Goal: Information Seeking & Learning: Learn about a topic

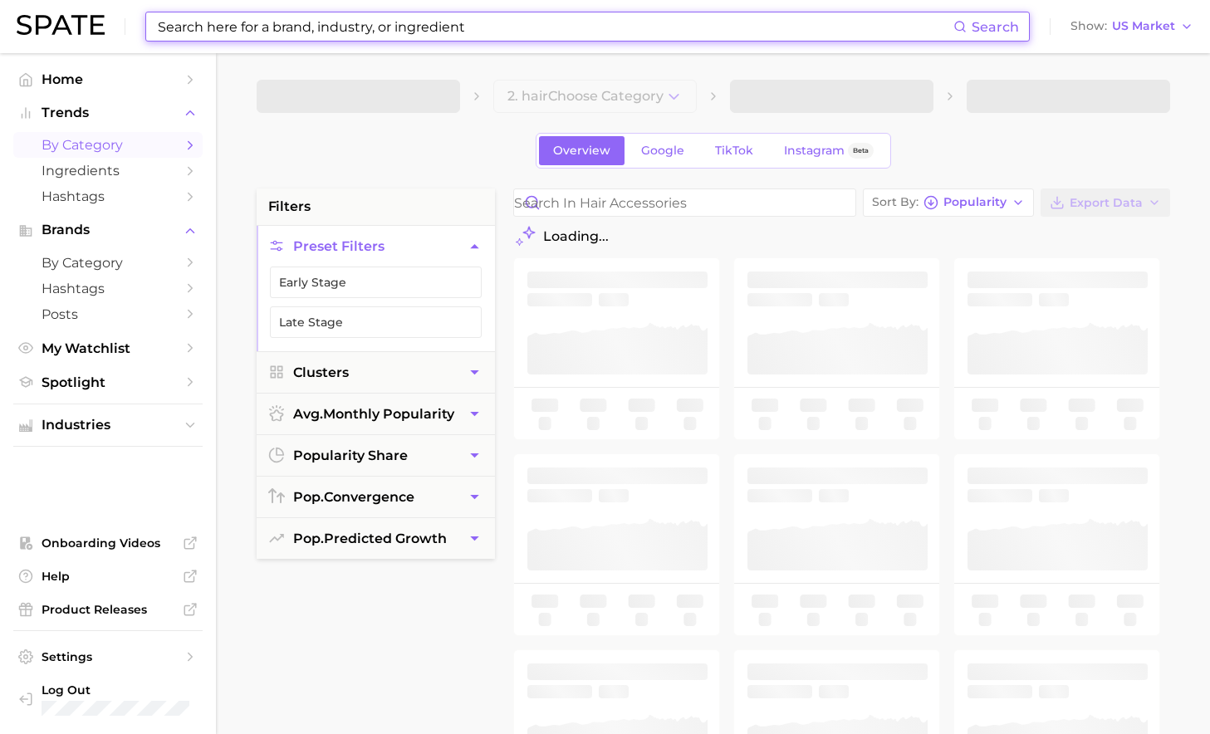
click at [538, 33] on input at bounding box center [555, 26] width 798 height 28
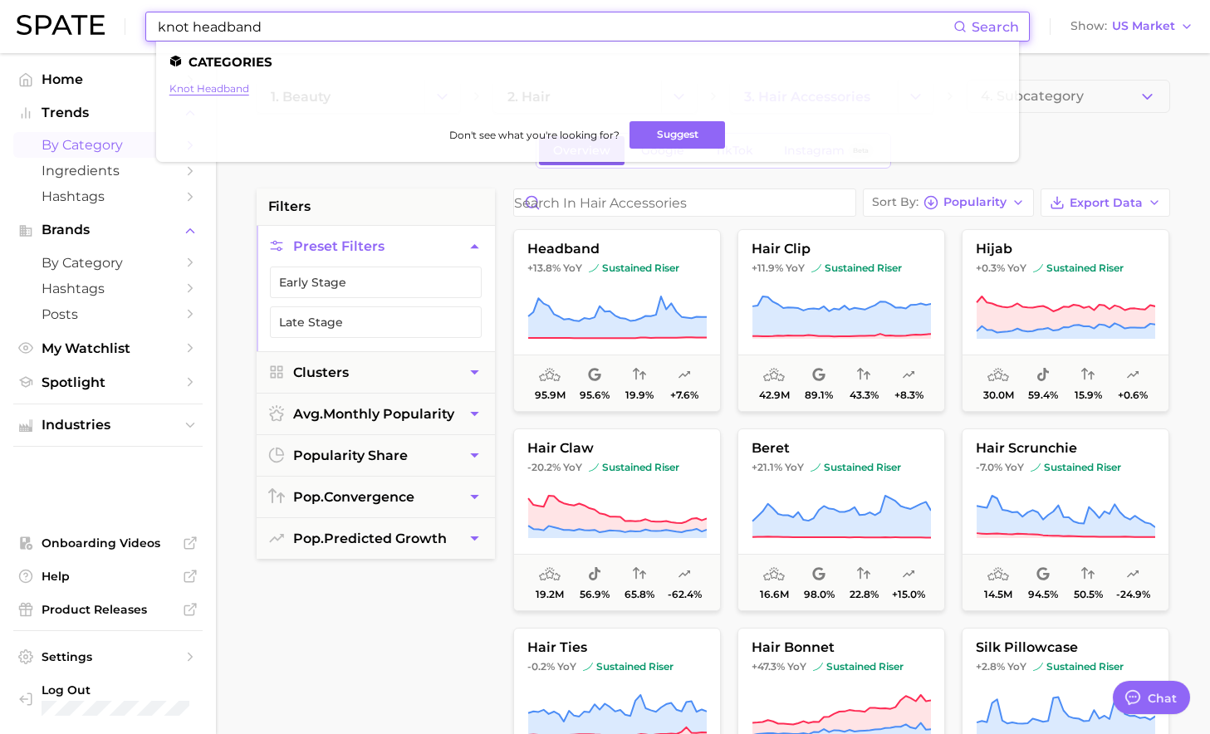
type input "knot headband"
click at [239, 86] on link "knot headband" at bounding box center [209, 88] width 80 height 12
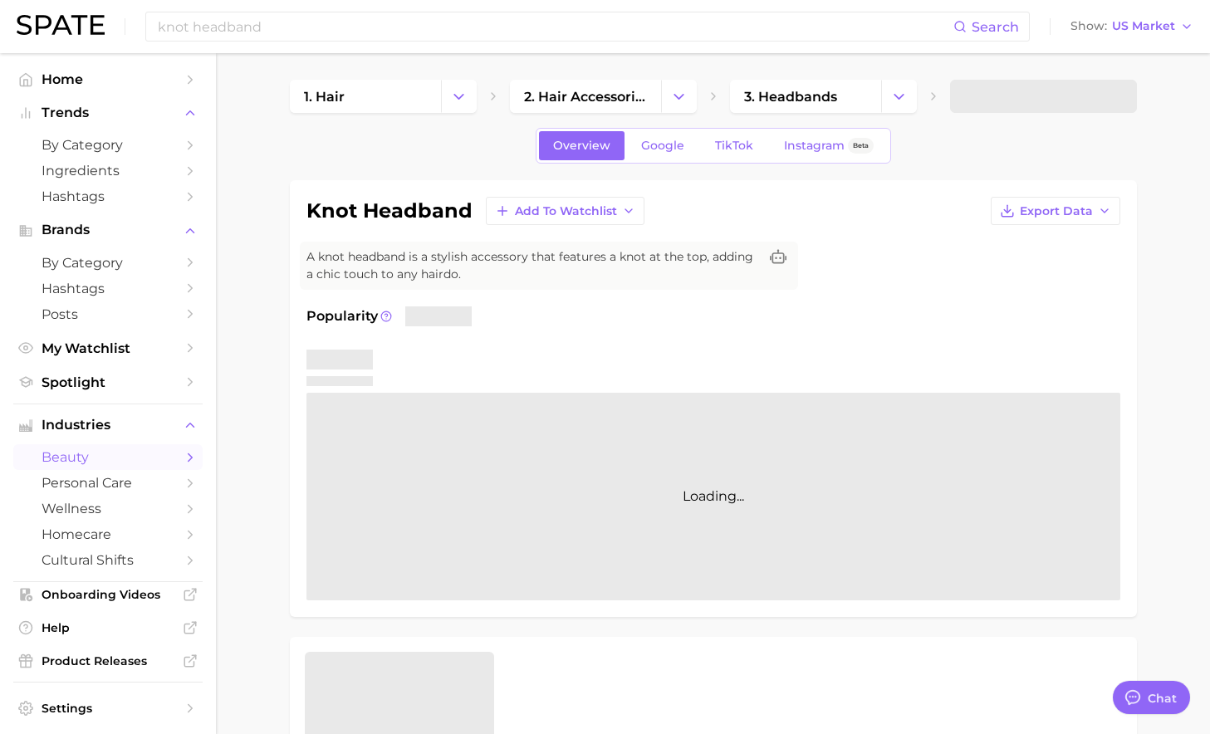
type textarea "x"
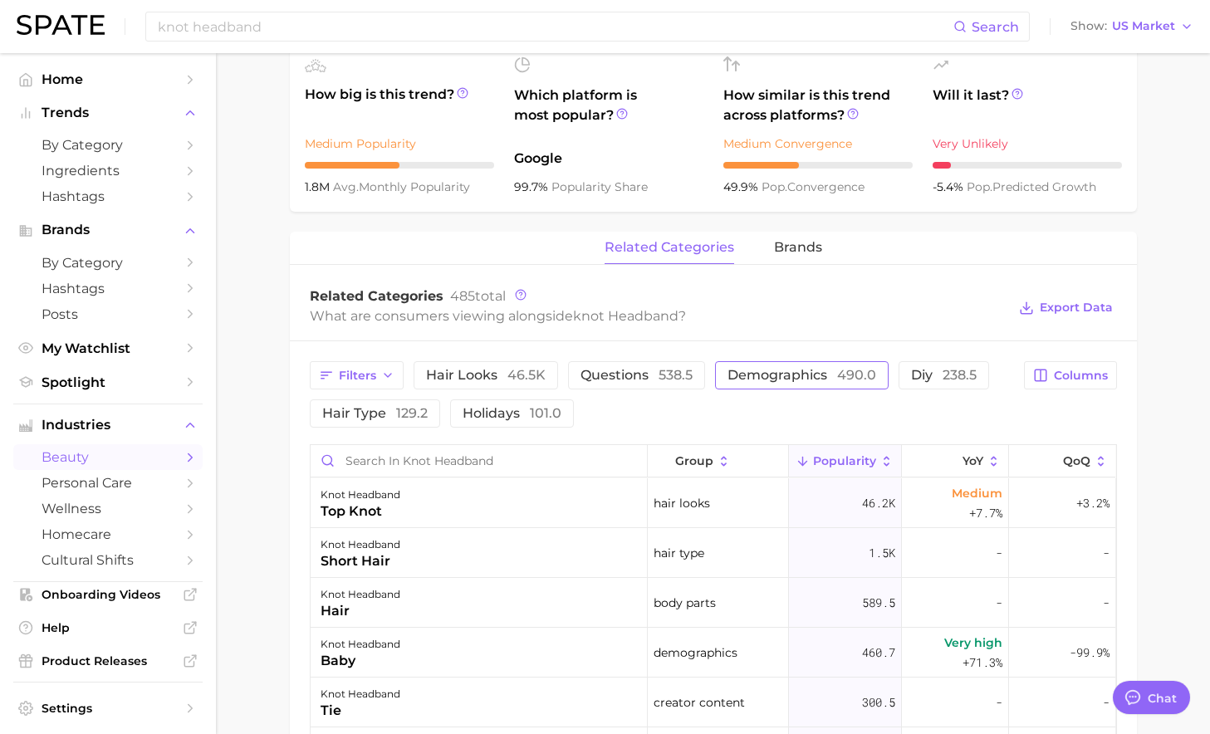
scroll to position [599, 0]
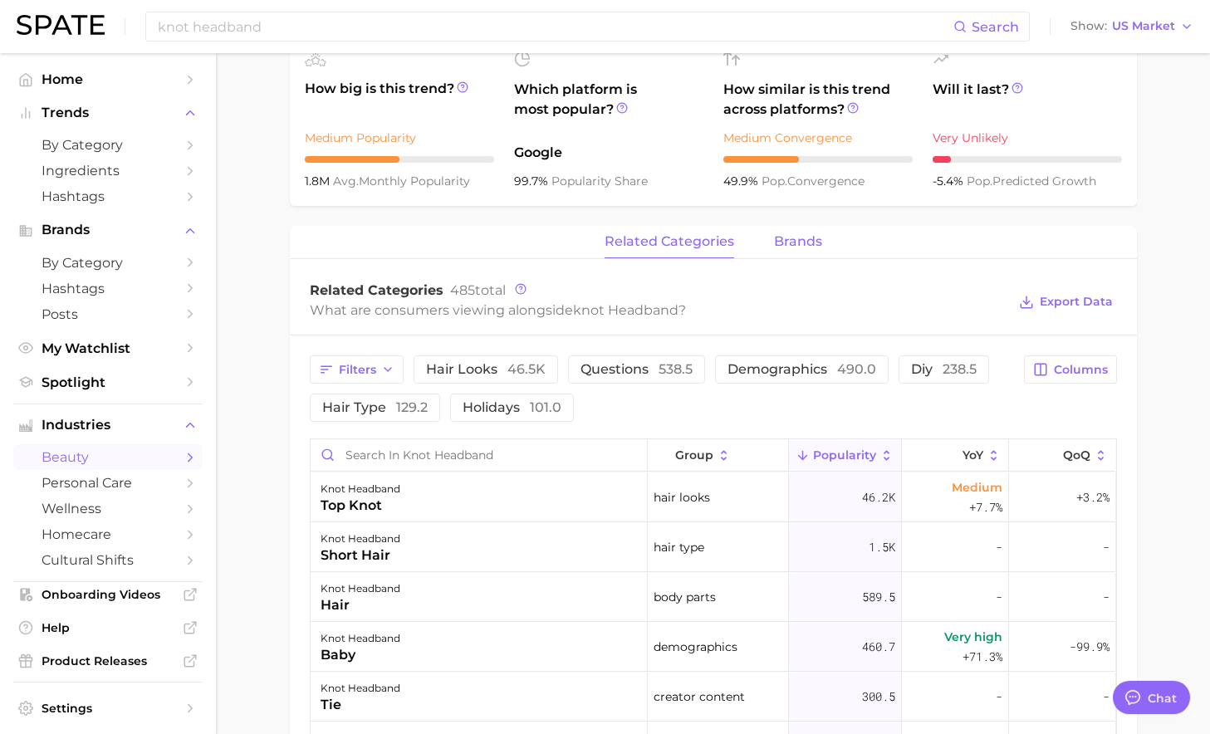
click at [793, 240] on span "brands" at bounding box center [798, 241] width 48 height 15
